Goal: Check status: Check status

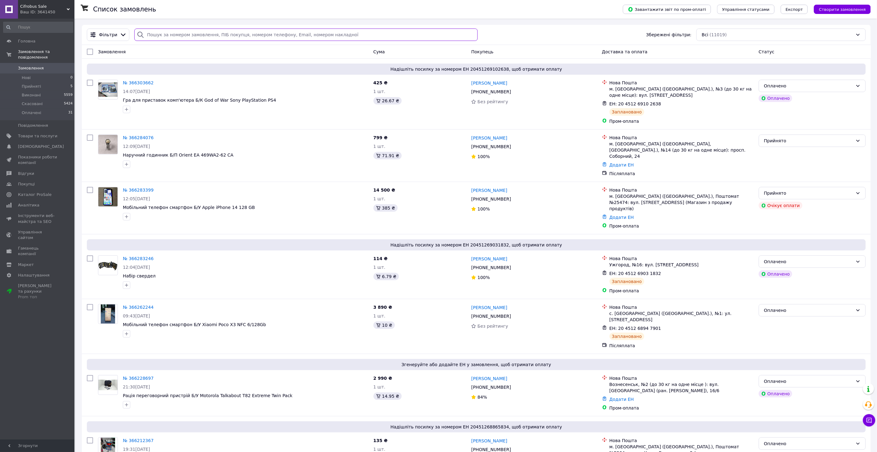
click at [179, 34] on input "search" at bounding box center [306, 35] width 344 height 12
paste input "366284076"
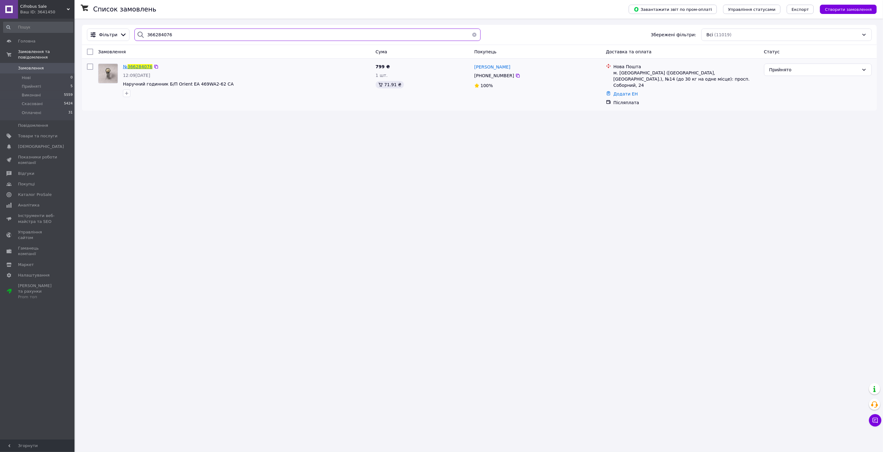
type input "366284076"
click at [142, 67] on span "366284076" at bounding box center [140, 66] width 25 height 5
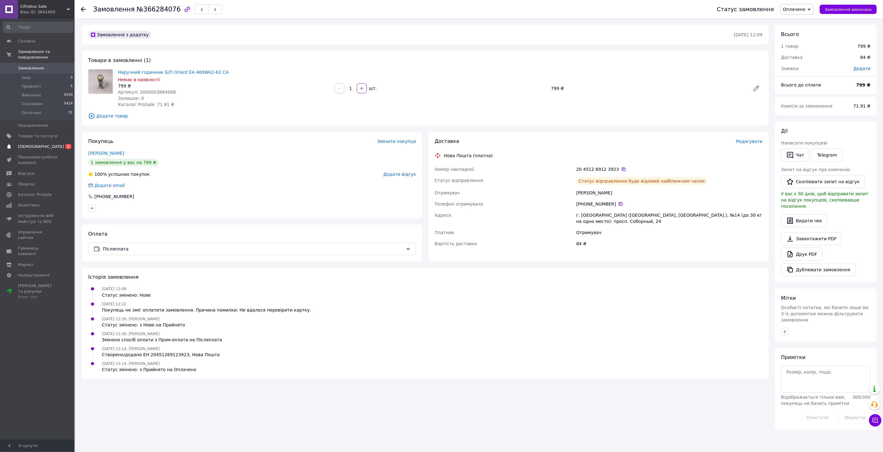
click at [34, 144] on span "[DEMOGRAPHIC_DATA]" at bounding box center [41, 147] width 46 height 6
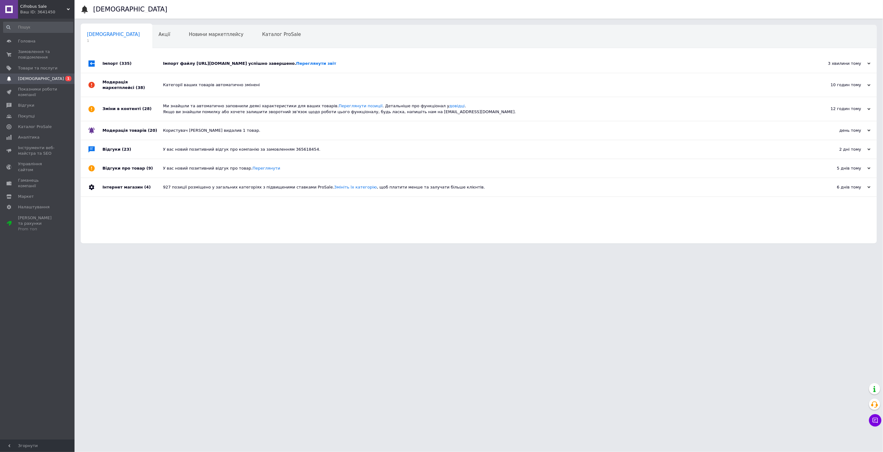
click at [198, 63] on div "Імпорт файлу https://tech.livemovingandstorage.com/foto_stock/Prom.zip успішно …" at bounding box center [485, 64] width 645 height 6
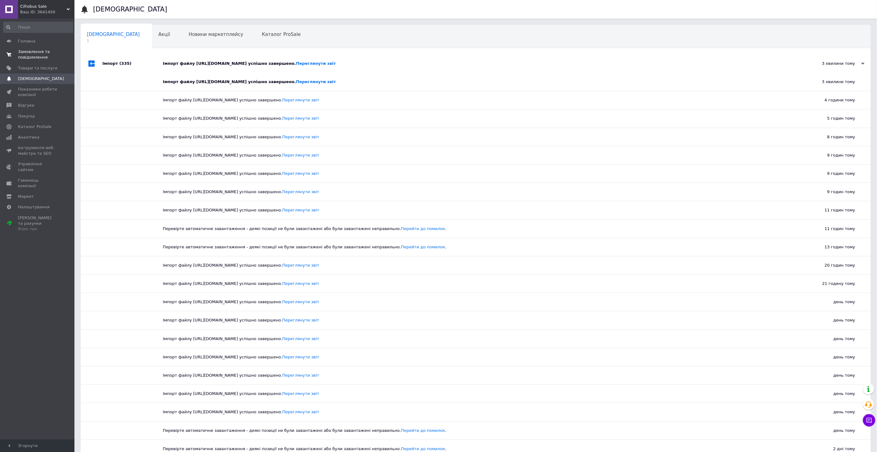
click at [39, 50] on span "Замовлення та повідомлення" at bounding box center [37, 54] width 39 height 11
